Goal: Find specific page/section: Find specific page/section

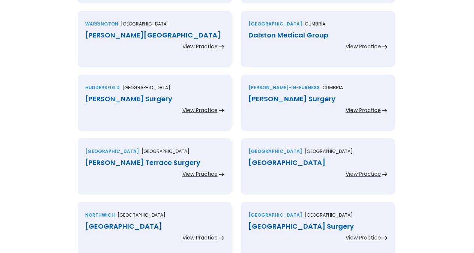
scroll to position [1348, 0]
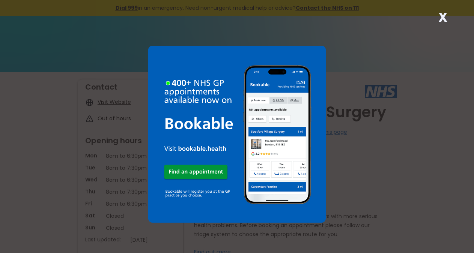
click at [444, 16] on strong "X" at bounding box center [442, 17] width 9 height 18
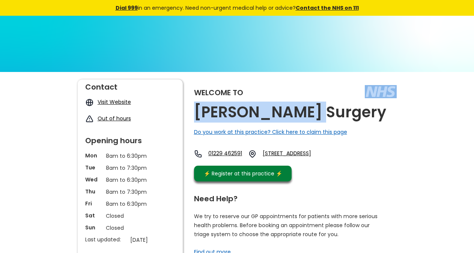
copy div "Dalton Surgery"
drag, startPoint x: 308, startPoint y: 112, endPoint x: 306, endPoint y: 118, distance: 6.4
click at [306, 118] on div "Welcome to Dalton Surgery Do you work at this practice? Click here to claim thi…" at bounding box center [295, 133] width 203 height 106
